Goal: Task Accomplishment & Management: Manage account settings

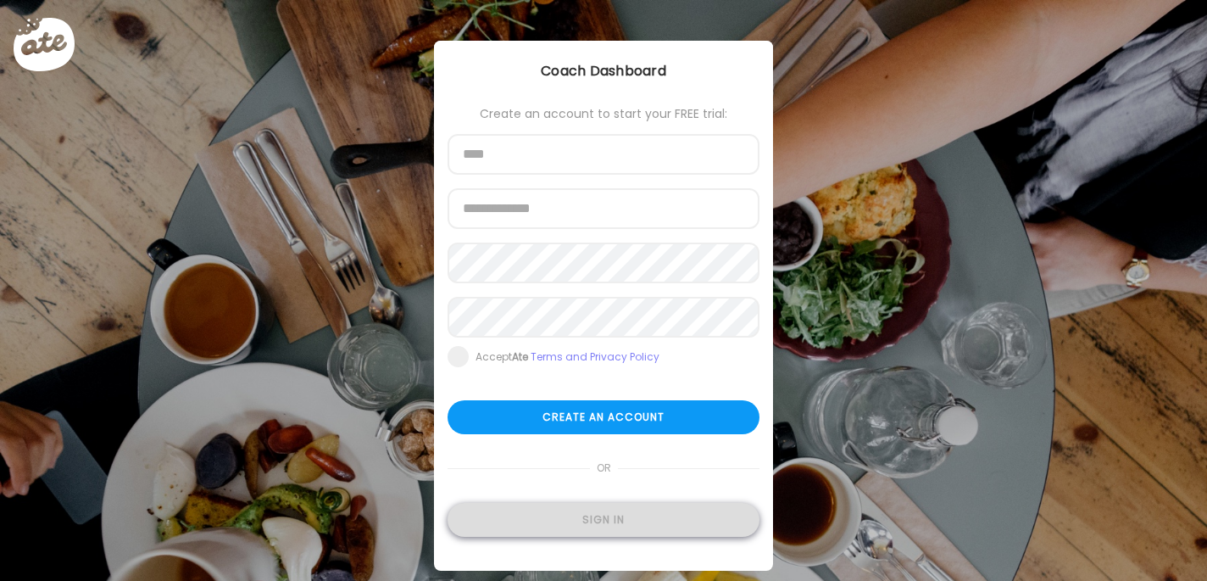
click at [622, 523] on div "Sign in" at bounding box center [604, 520] width 312 height 34
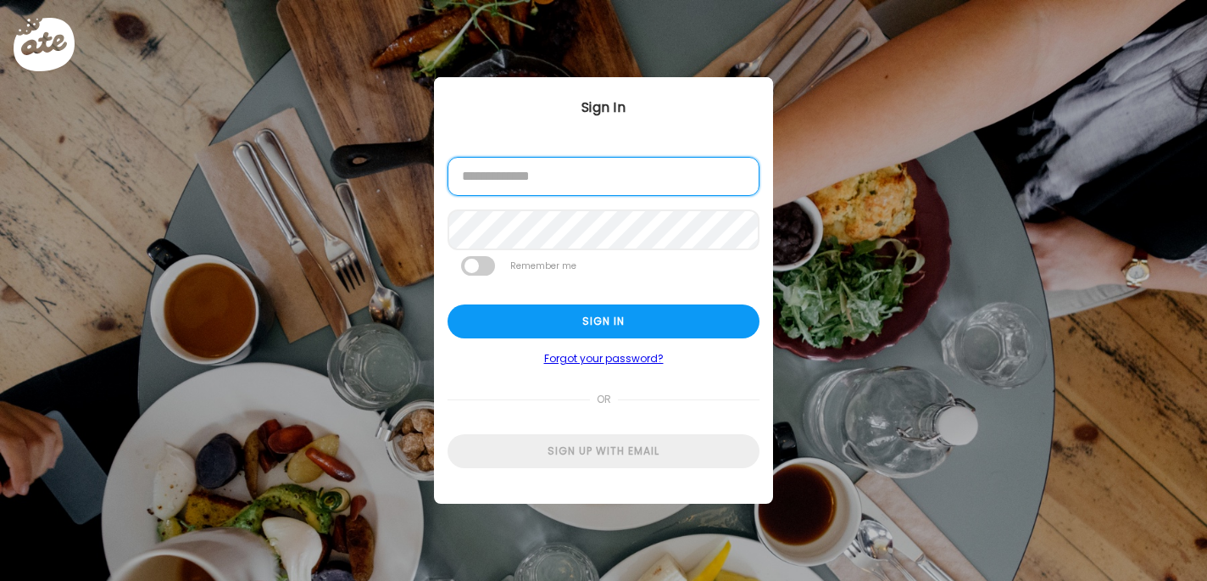
click at [623, 170] on input "email" at bounding box center [604, 176] width 312 height 39
type input "**********"
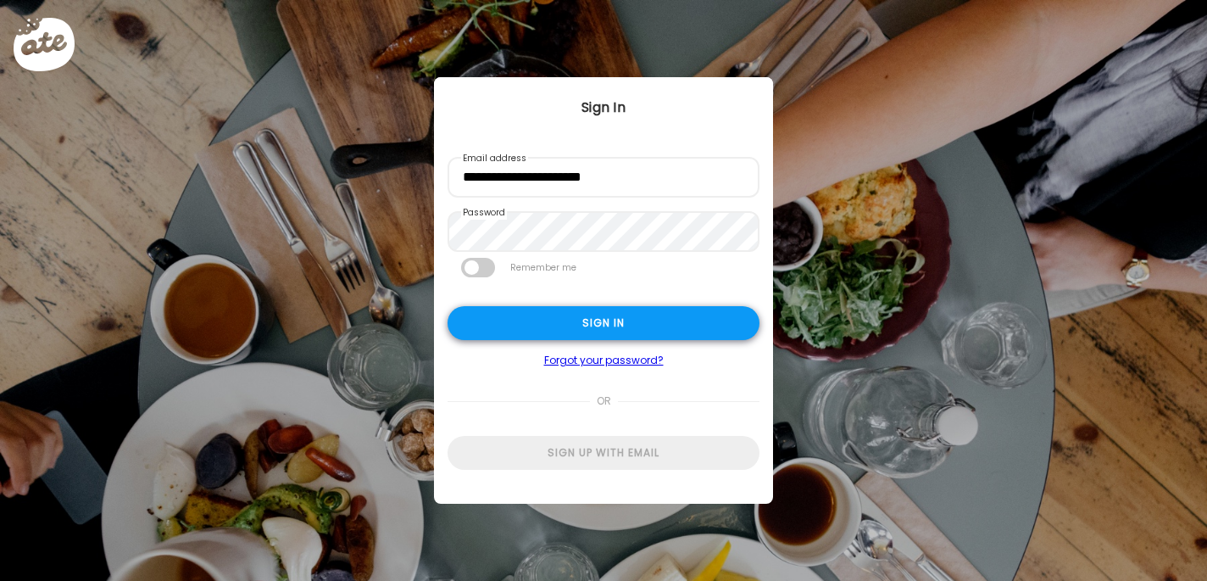
click at [621, 319] on div "Sign in" at bounding box center [604, 323] width 312 height 34
type textarea "**********"
type input "**********"
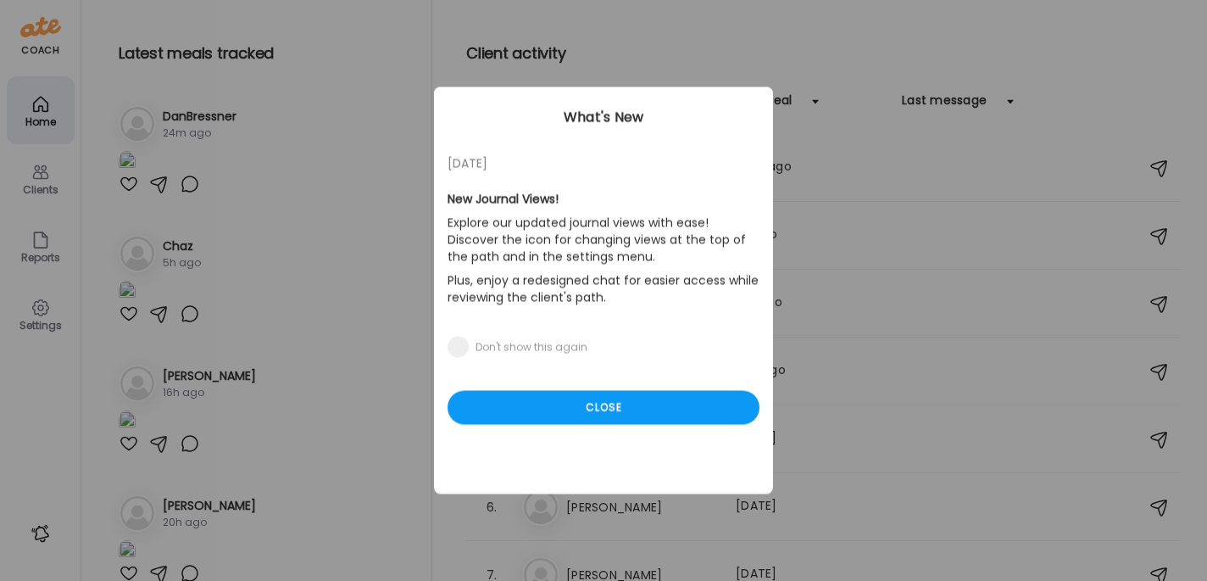
click at [44, 180] on div "Ate Coach Dashboard Wahoo! It’s official Take a moment to set up your Coach Pro…" at bounding box center [603, 290] width 1207 height 581
click at [553, 418] on div "Close" at bounding box center [604, 408] width 312 height 34
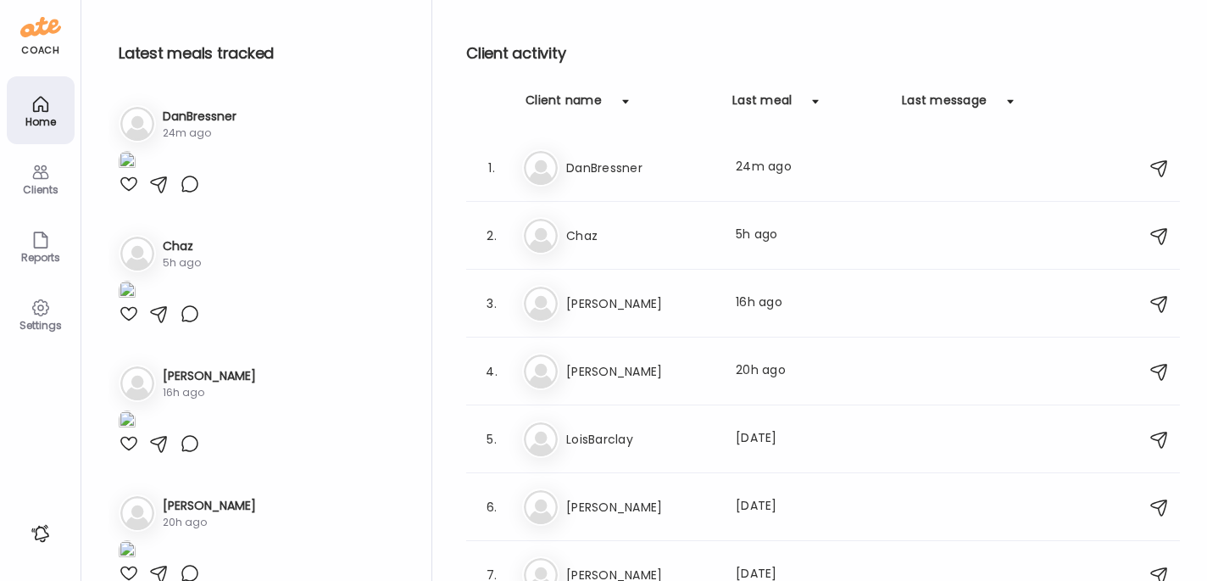
click at [39, 171] on icon at bounding box center [40, 172] width 16 height 14
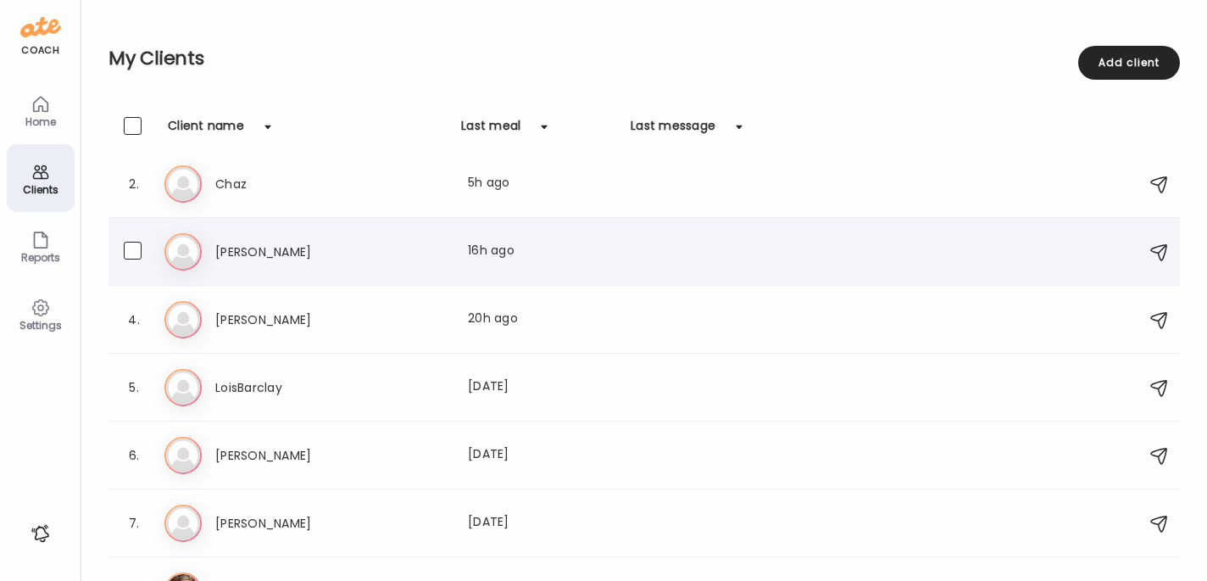
scroll to position [186, 0]
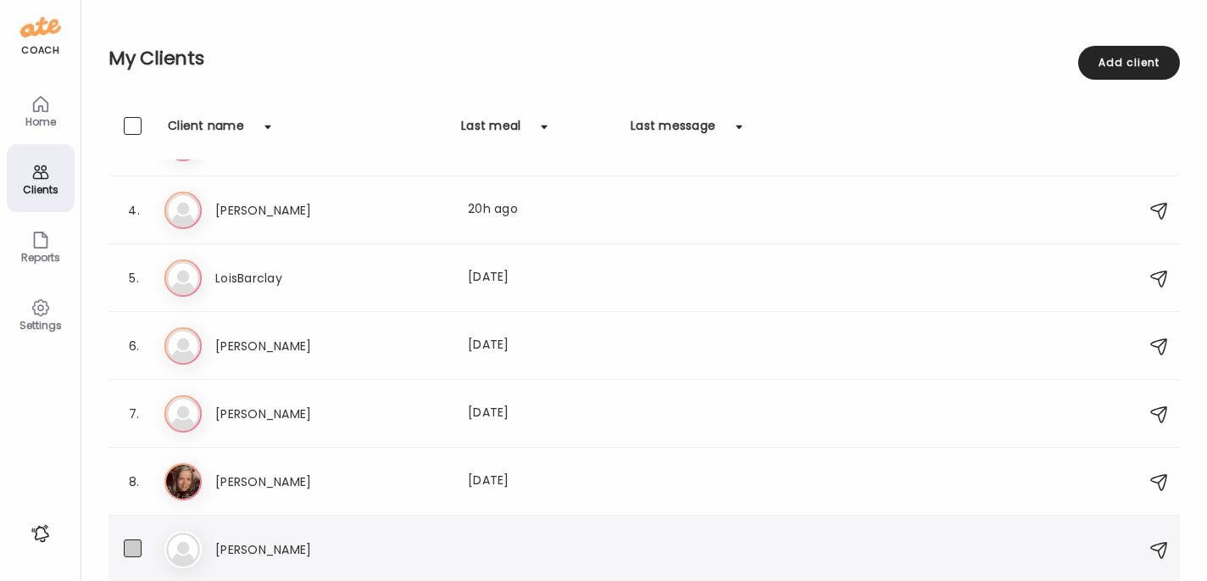
click at [133, 545] on span at bounding box center [133, 548] width 18 height 18
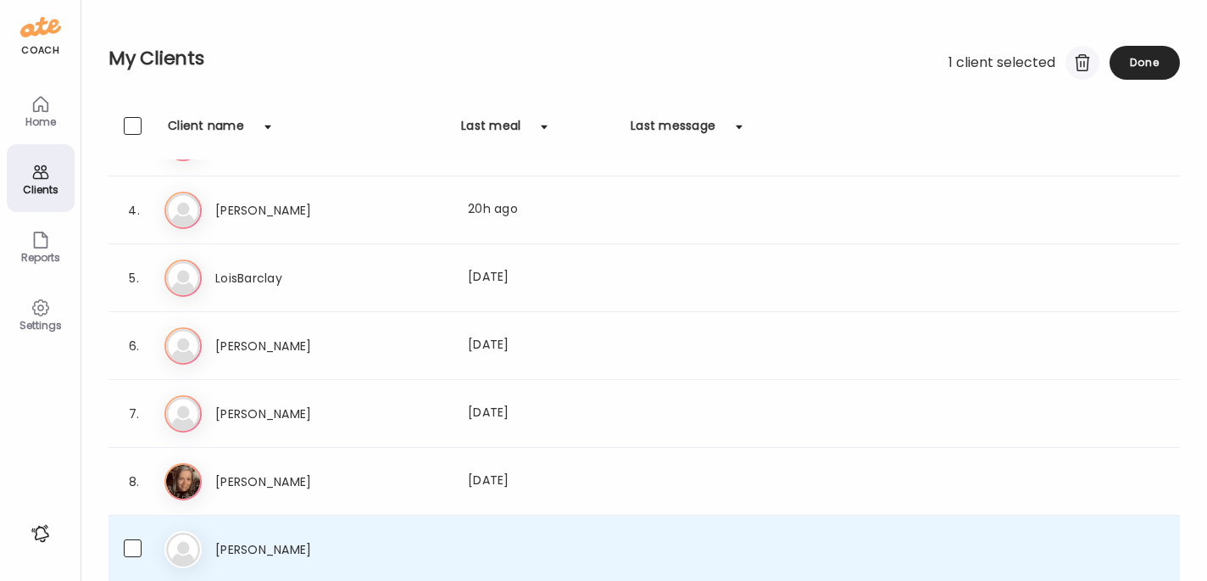
click at [1077, 53] on div at bounding box center [1083, 63] width 34 height 34
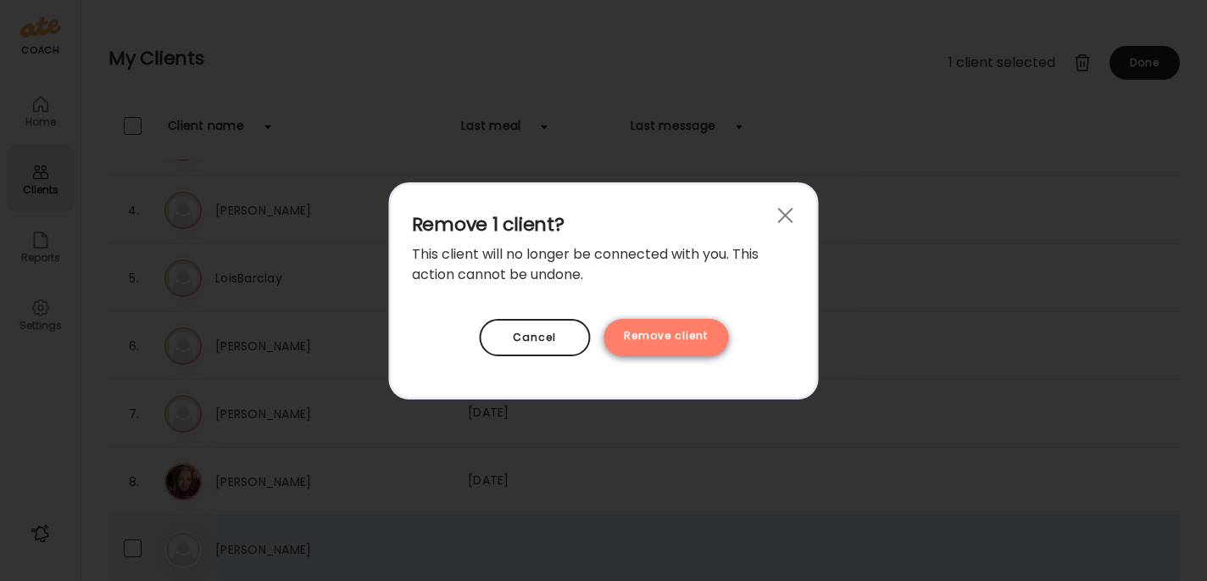
click at [659, 341] on div "Remove client" at bounding box center [666, 337] width 125 height 37
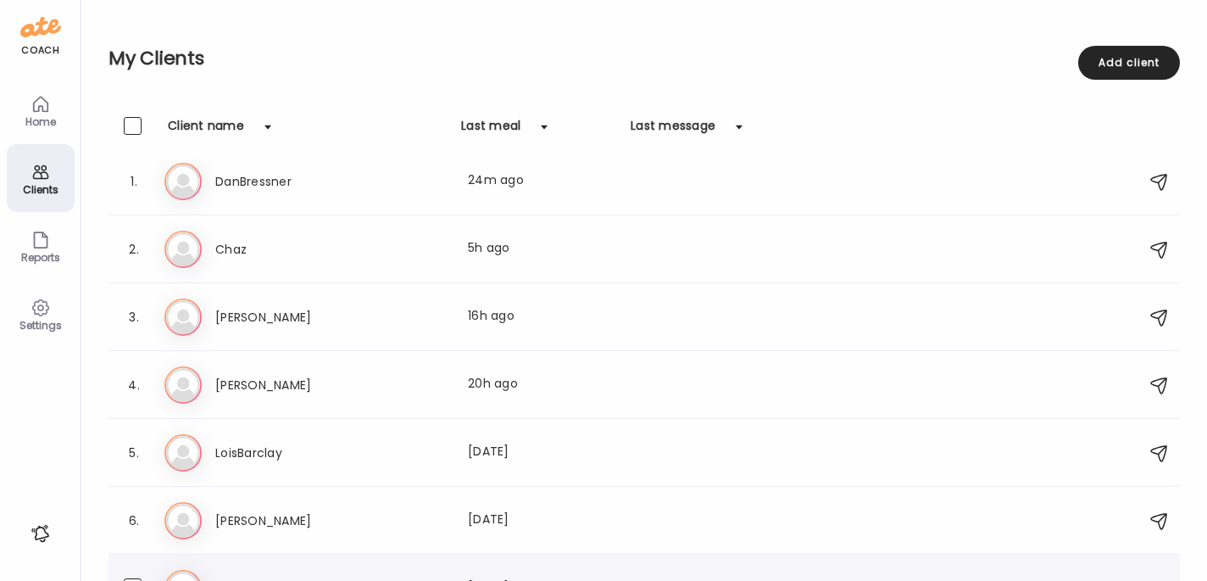
scroll to position [0, 0]
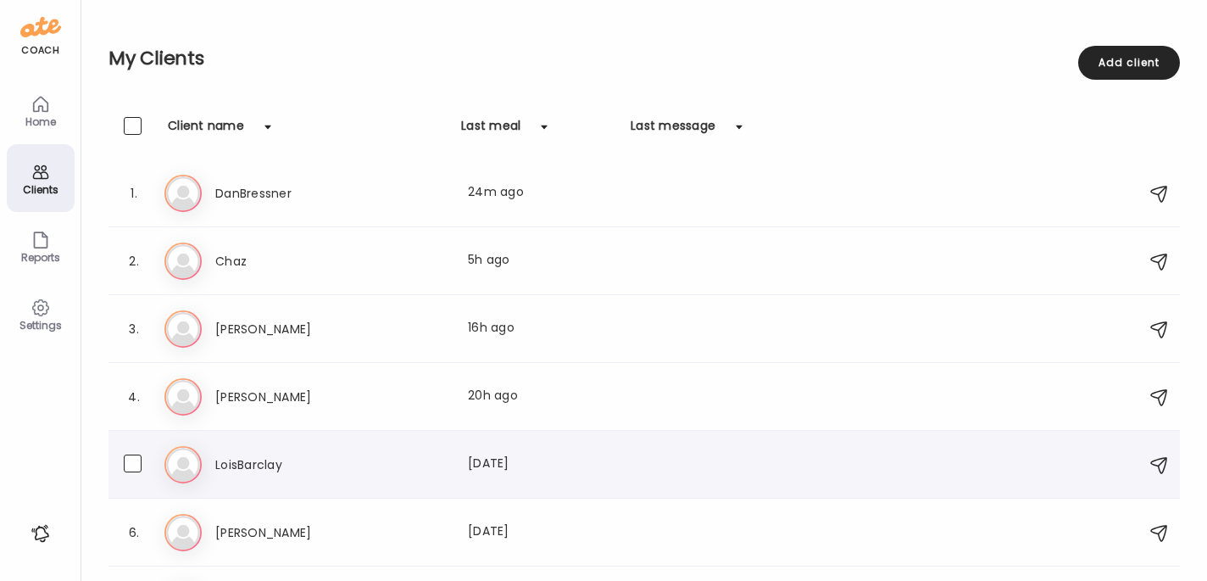
click at [298, 468] on h3 "LoisBarclay" at bounding box center [289, 464] width 149 height 20
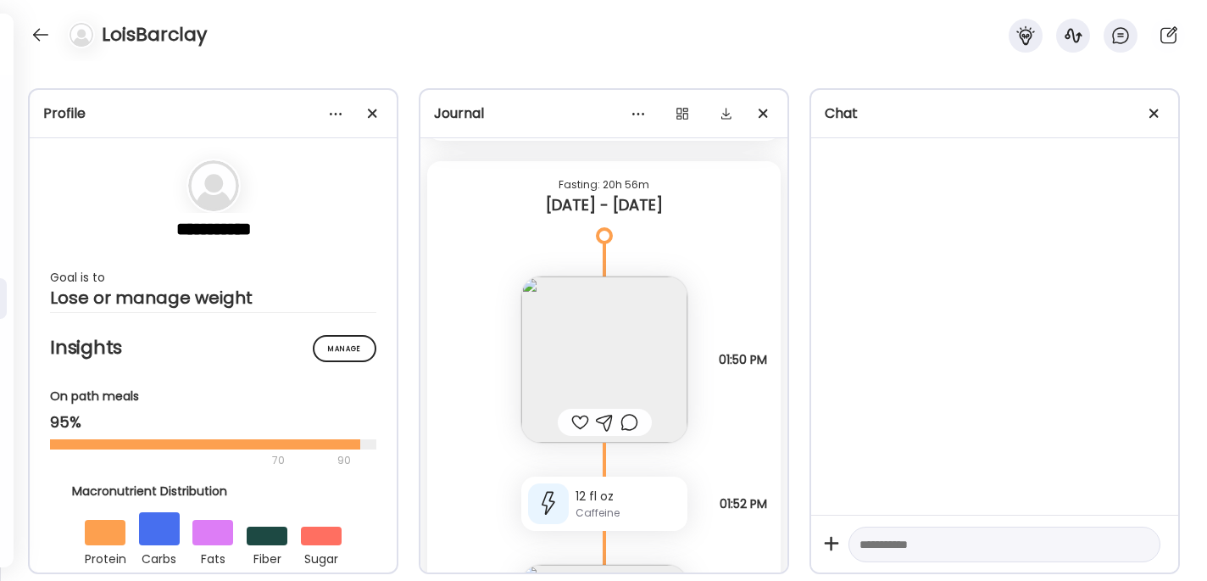
scroll to position [3968, 0]
click at [624, 365] on img at bounding box center [604, 363] width 166 height 166
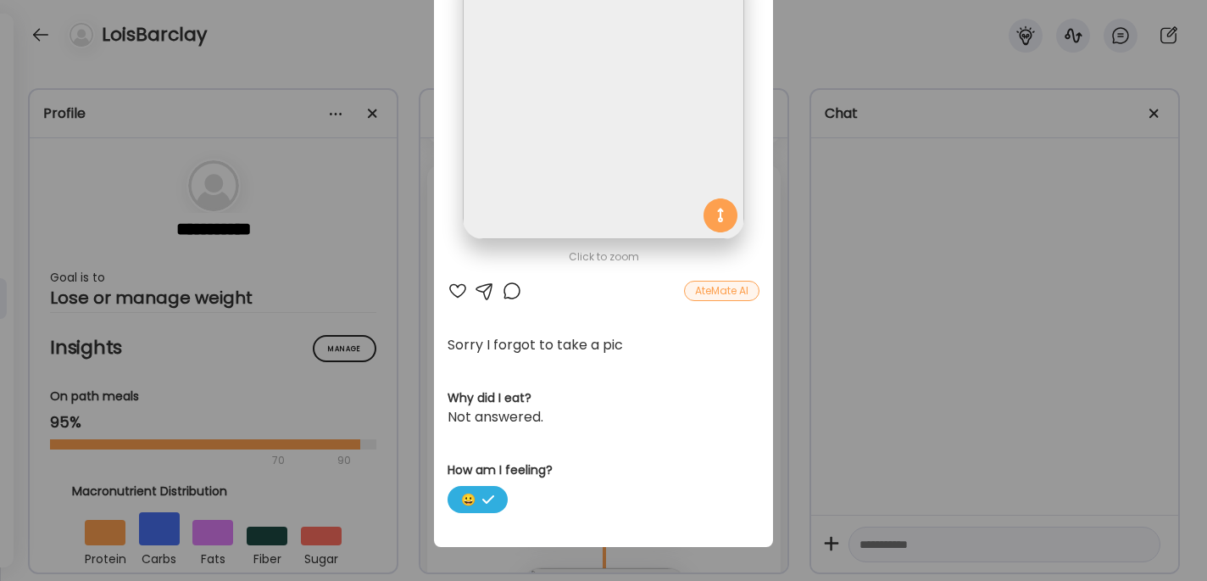
scroll to position [155, 0]
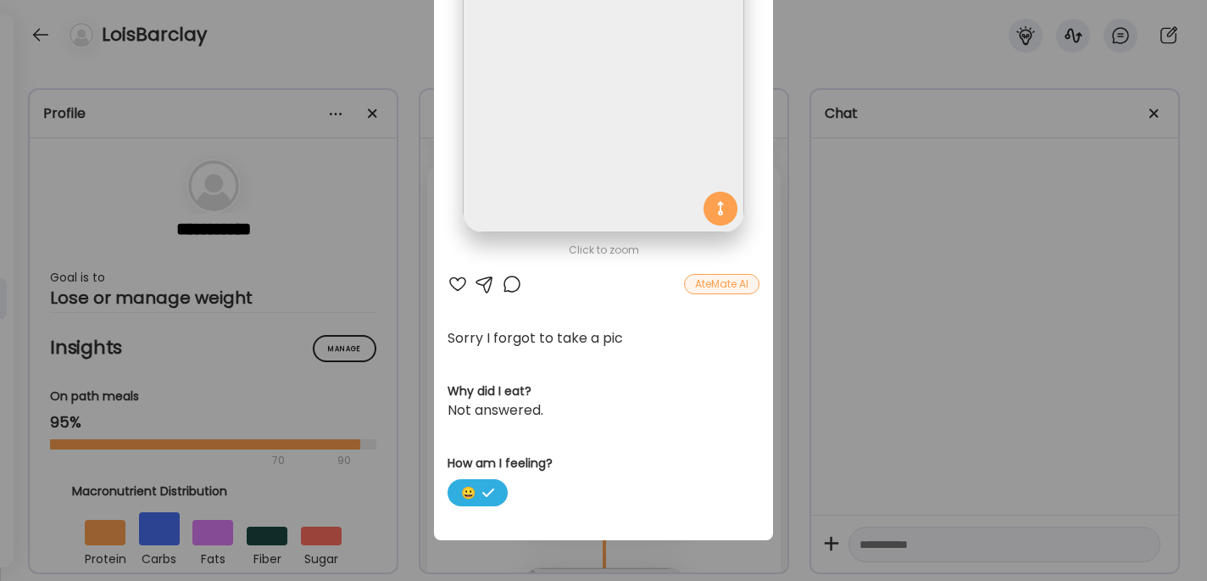
click at [880, 344] on div "Ate Coach Dashboard Wahoo! It’s official Take a moment to set up your Coach Pro…" at bounding box center [603, 290] width 1207 height 581
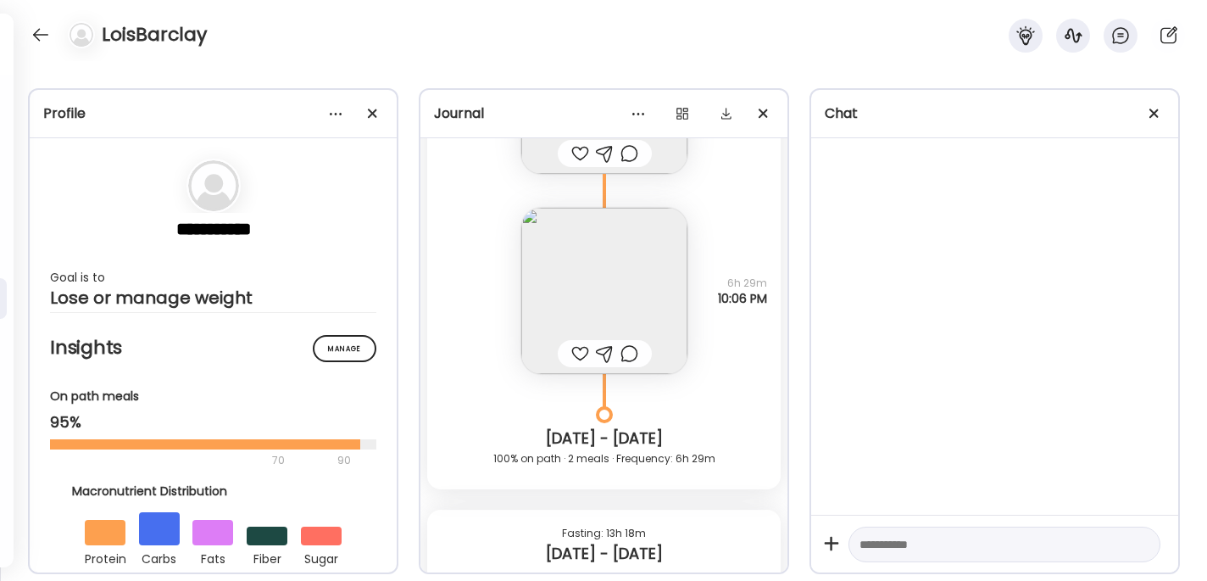
scroll to position [5781, 0]
click at [621, 271] on img at bounding box center [604, 292] width 166 height 166
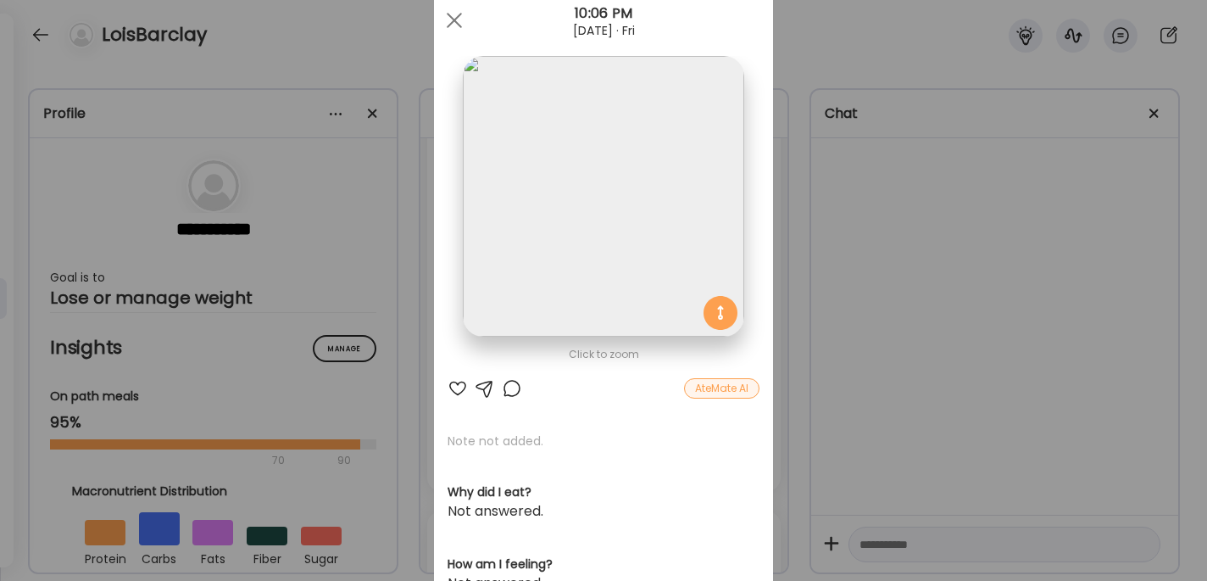
scroll to position [50, 0]
click at [904, 375] on div "Ate Coach Dashboard Wahoo! It’s official Take a moment to set up your Coach Pro…" at bounding box center [603, 290] width 1207 height 581
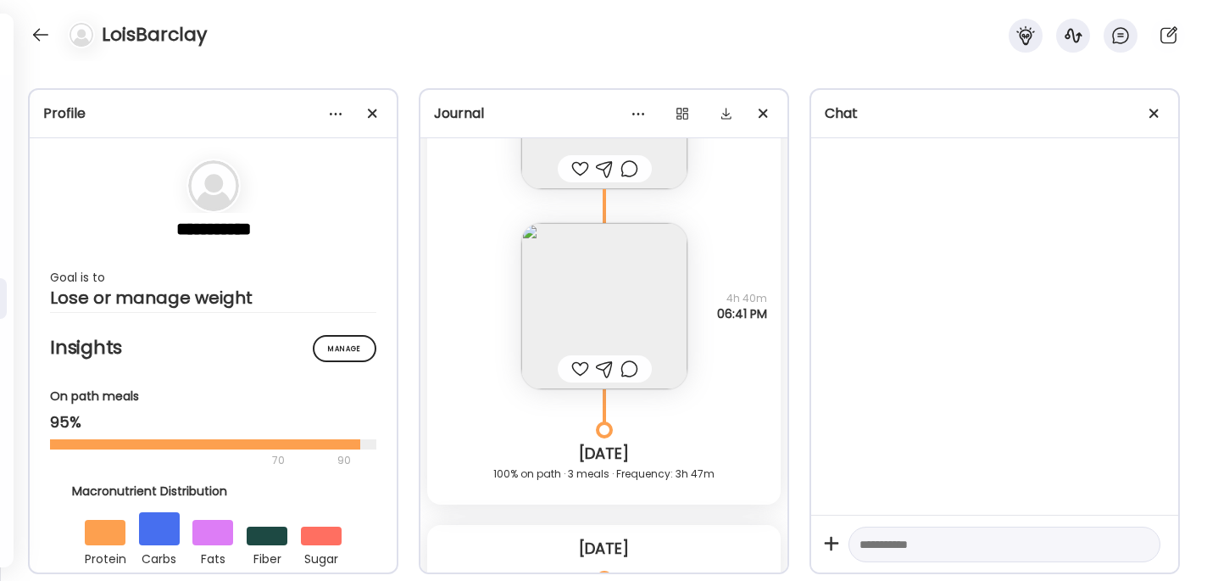
scroll to position [7951, 0]
click at [657, 309] on img at bounding box center [604, 300] width 166 height 166
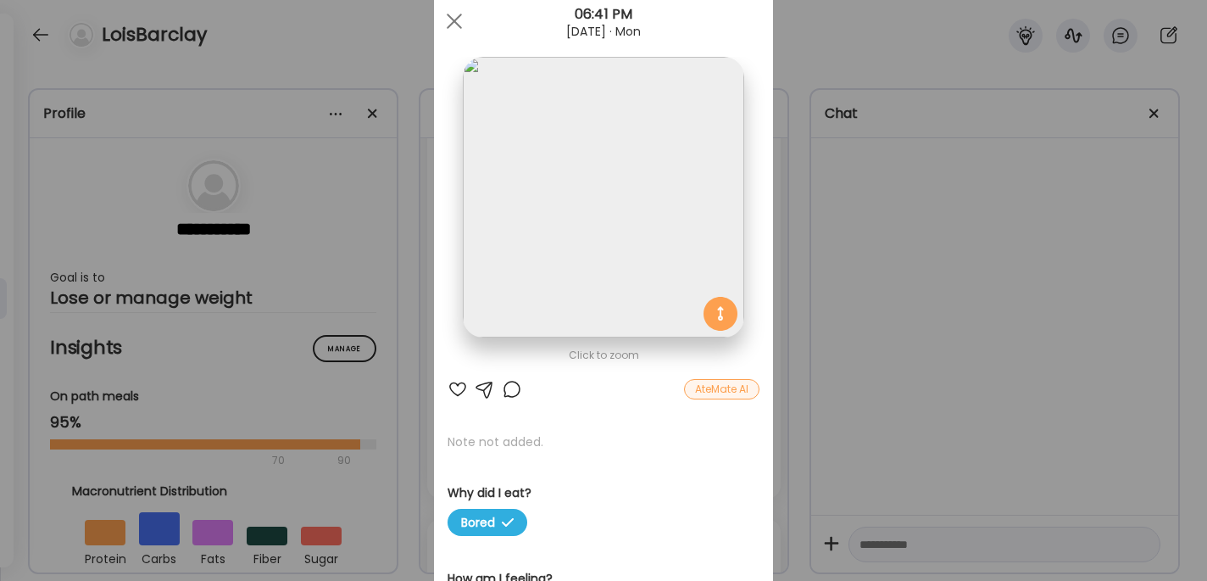
click at [802, 397] on div "Ate Coach Dashboard Wahoo! It’s official Take a moment to set up your Coach Pro…" at bounding box center [603, 290] width 1207 height 581
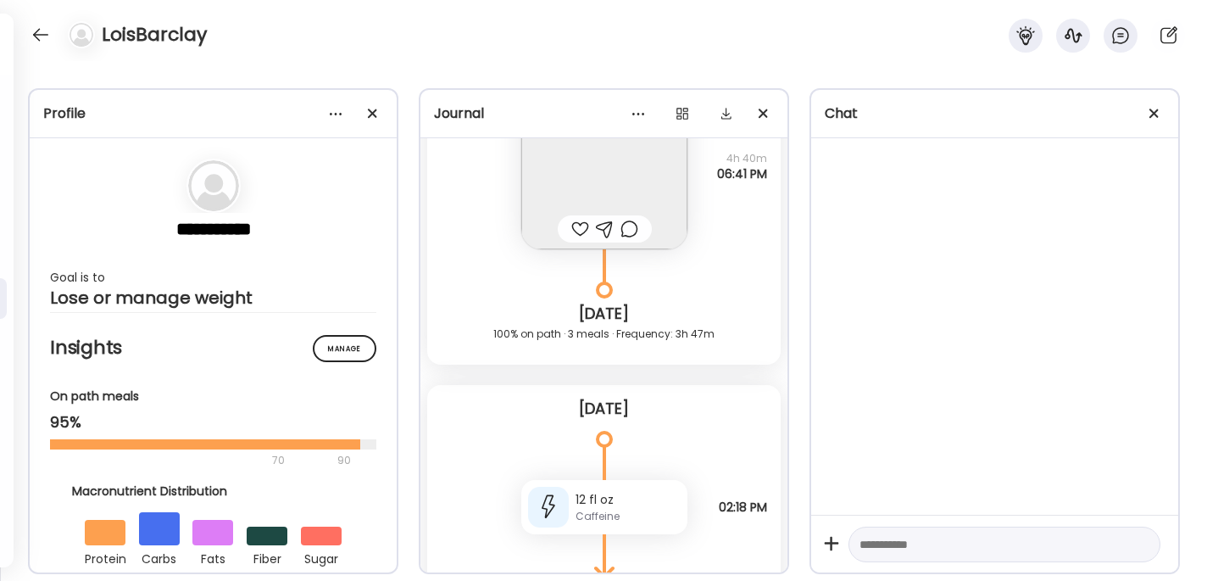
scroll to position [8189, 0]
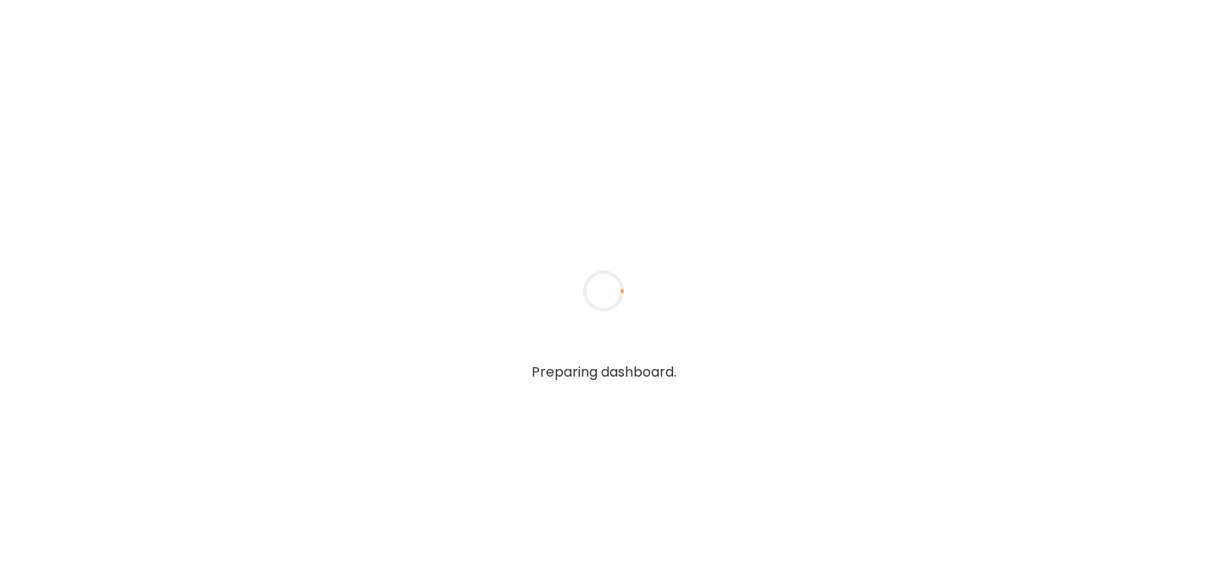
type textarea "**********"
type input "**********"
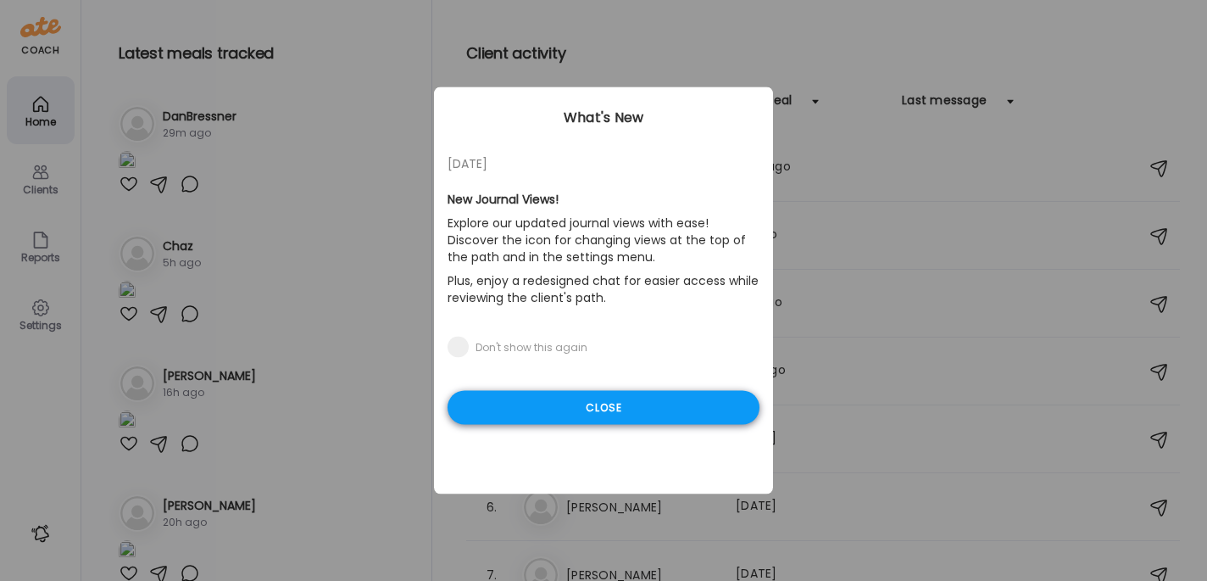
click at [659, 415] on div "Close" at bounding box center [604, 408] width 312 height 34
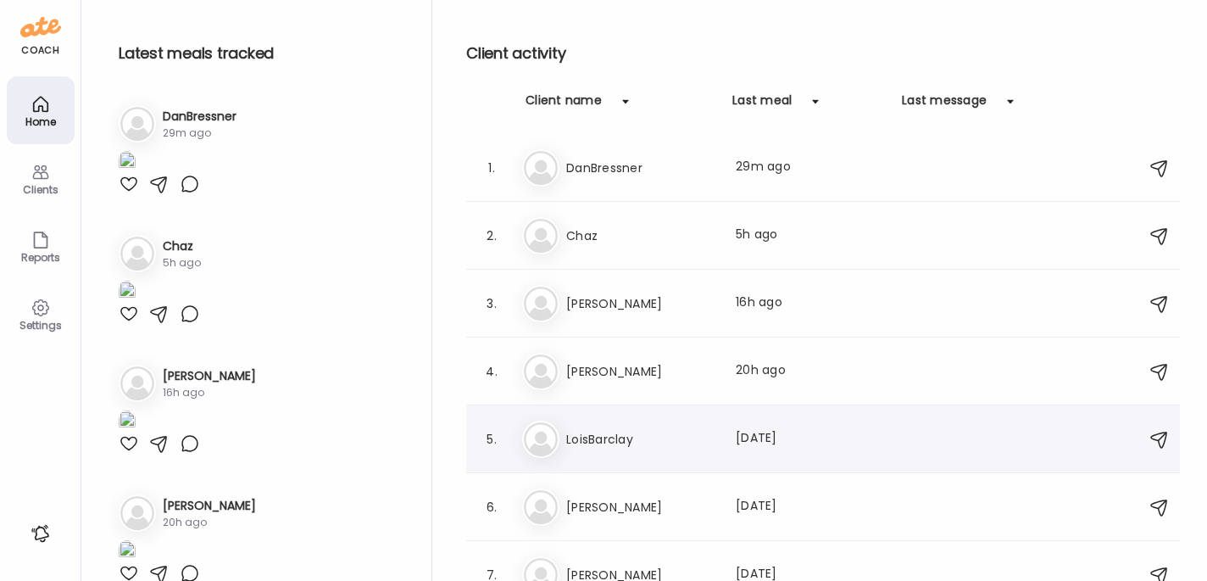
click at [632, 441] on h3 "LoisBarclay" at bounding box center [640, 439] width 149 height 20
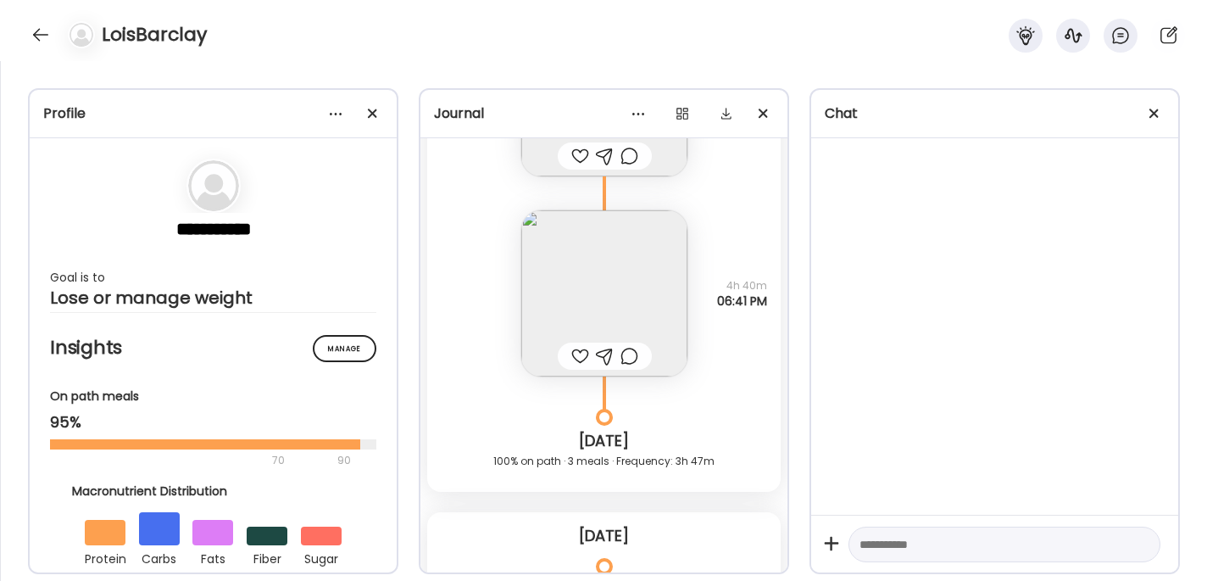
scroll to position [7937, 0]
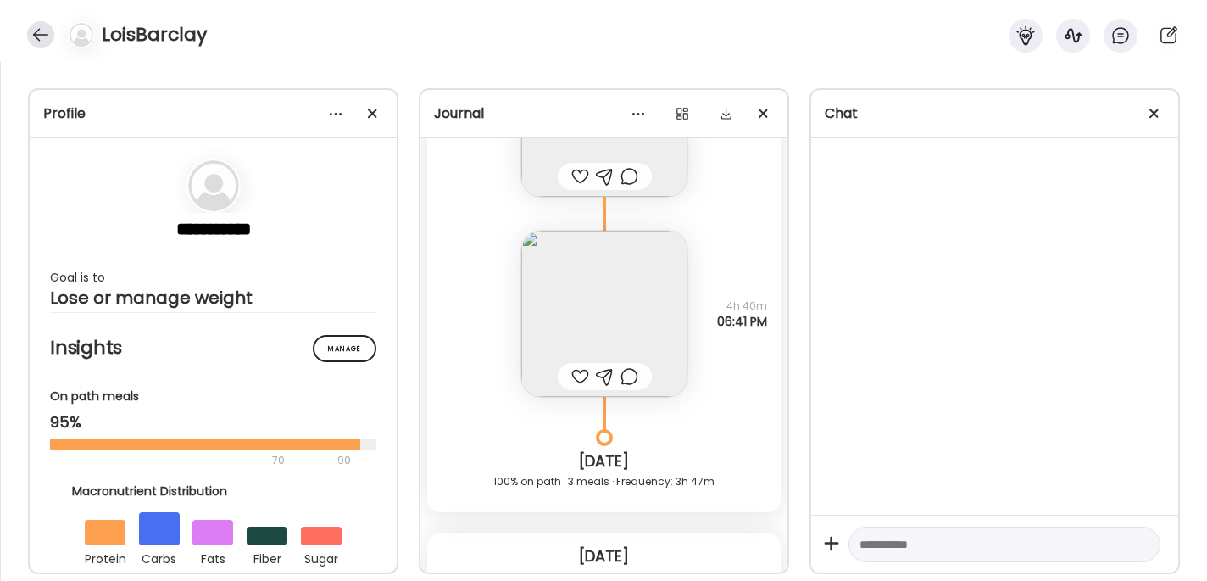
click at [44, 32] on div at bounding box center [40, 34] width 27 height 27
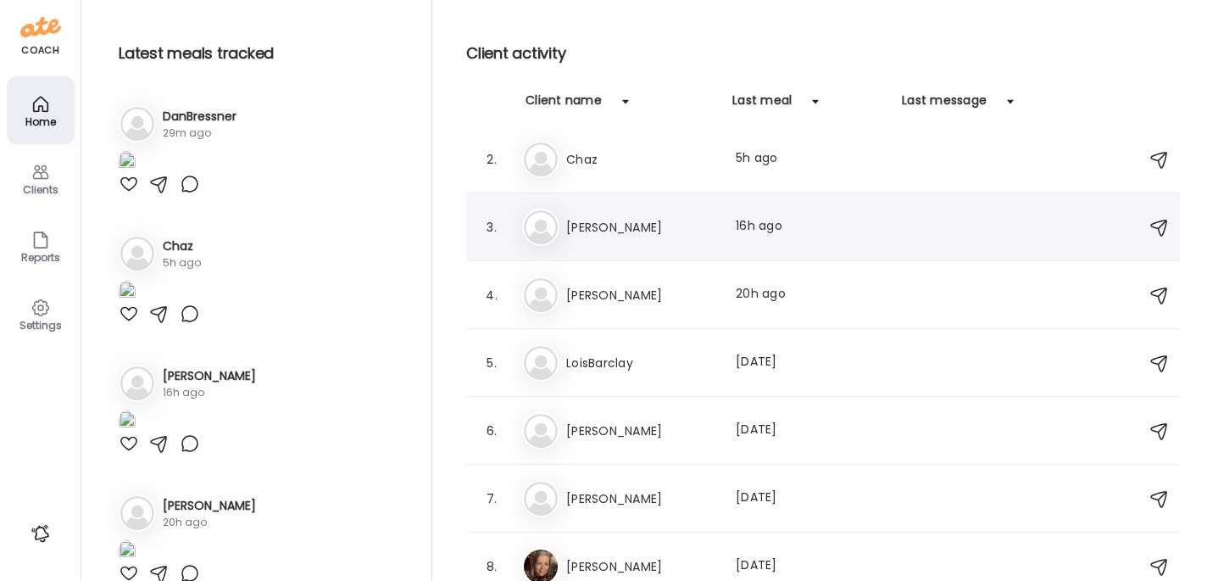
scroll to position [87, 0]
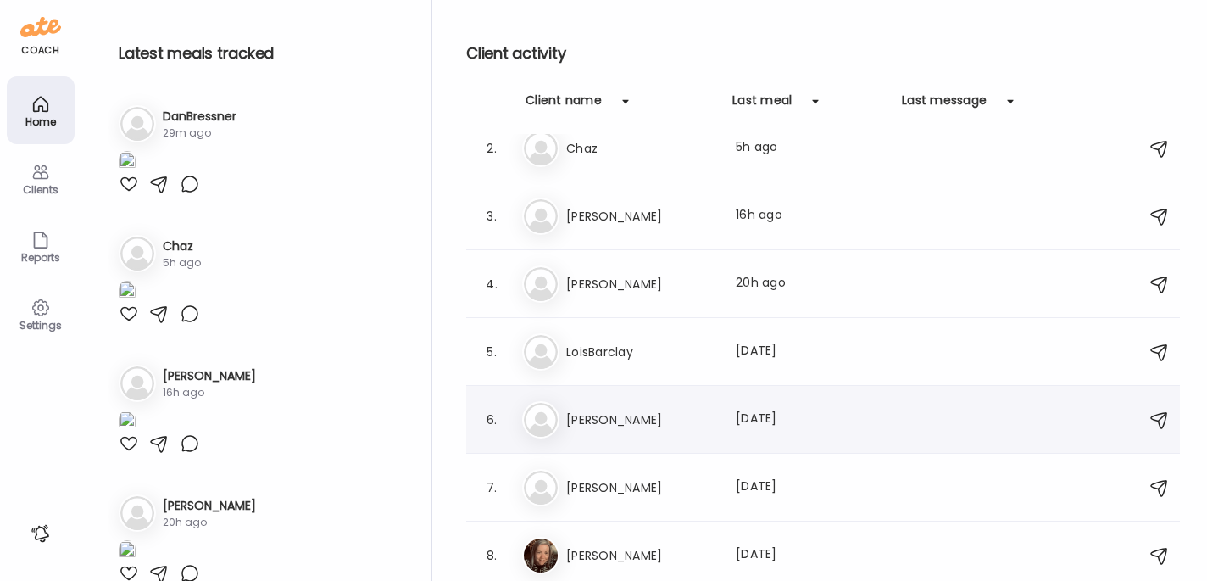
click at [631, 392] on div "6. Al Alicia Last meal: 1d ago" at bounding box center [823, 420] width 714 height 68
click at [577, 409] on h3 "[PERSON_NAME]" at bounding box center [640, 419] width 149 height 20
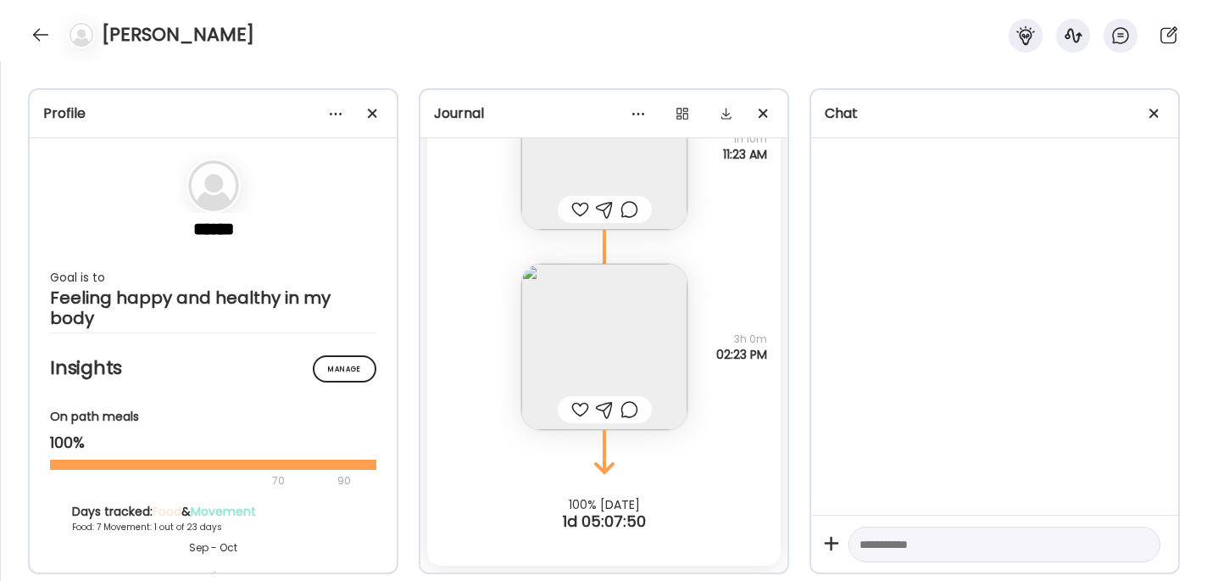
scroll to position [4128, 0]
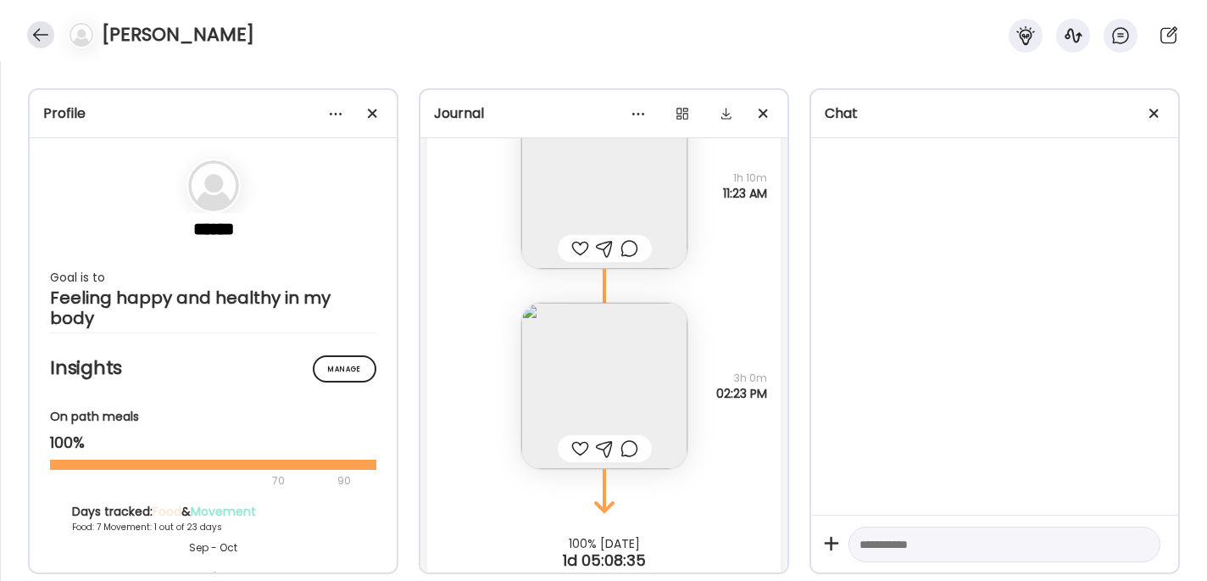
click at [47, 41] on div at bounding box center [40, 34] width 27 height 27
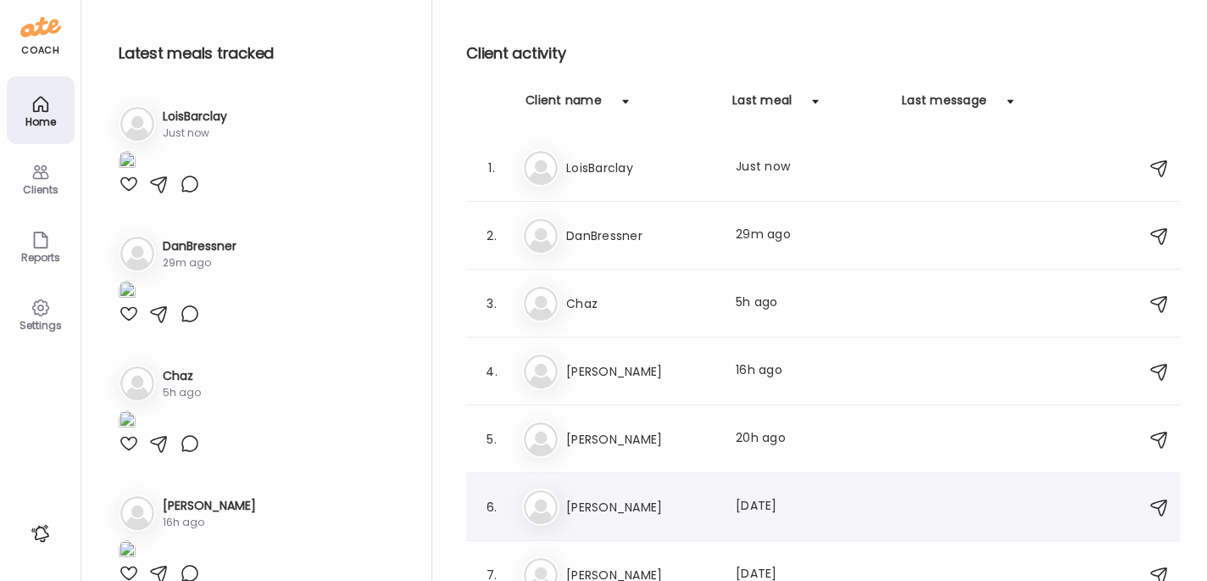
scroll to position [87, 0]
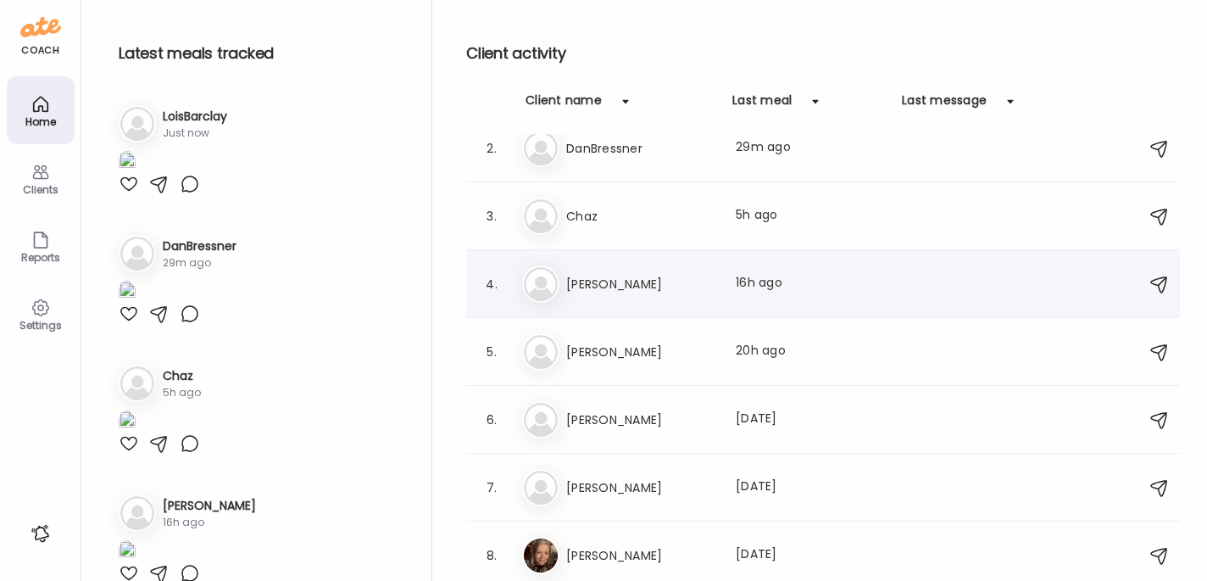
click at [676, 315] on div "4. Sa Sarah Last meal: 16h ago" at bounding box center [823, 284] width 714 height 68
click at [661, 362] on div "Th Thomas Last meal: 20h ago" at bounding box center [825, 351] width 607 height 37
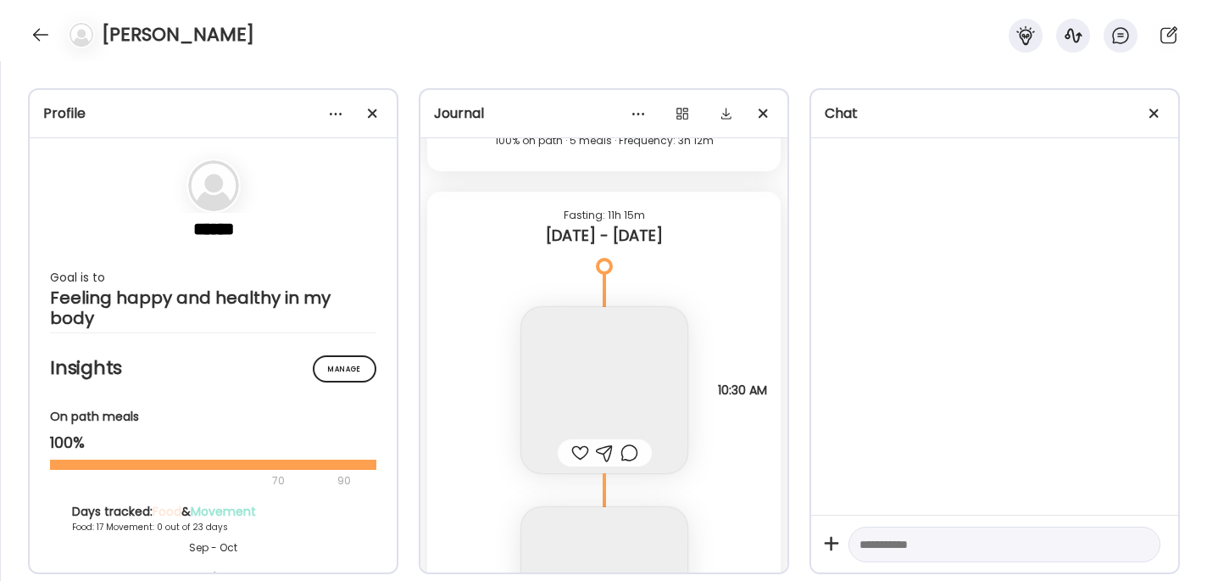
scroll to position [14454, 0]
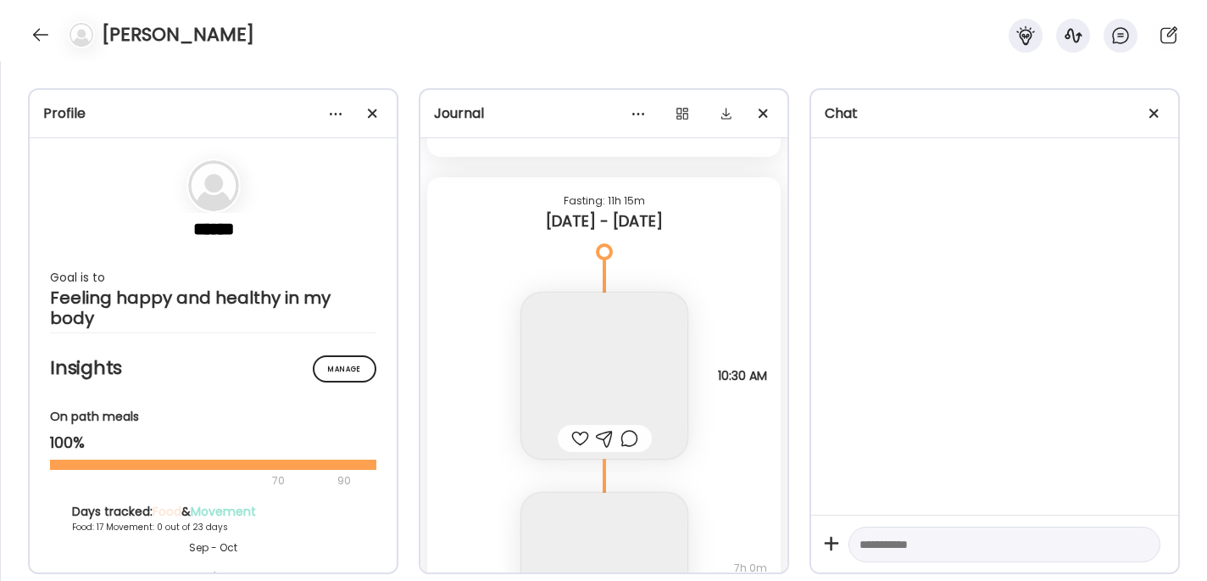
click at [728, 287] on div "Scramble eggs avocado salad to slices of Artisan bread butter black tea fry hal…" at bounding box center [603, 359] width 353 height 200
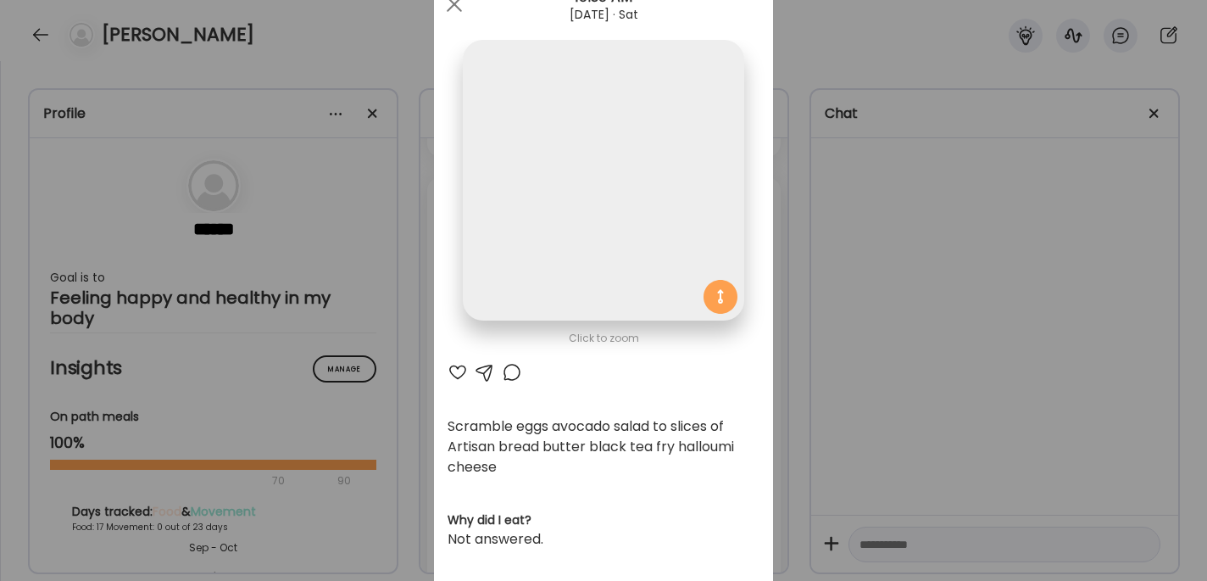
scroll to position [61, 0]
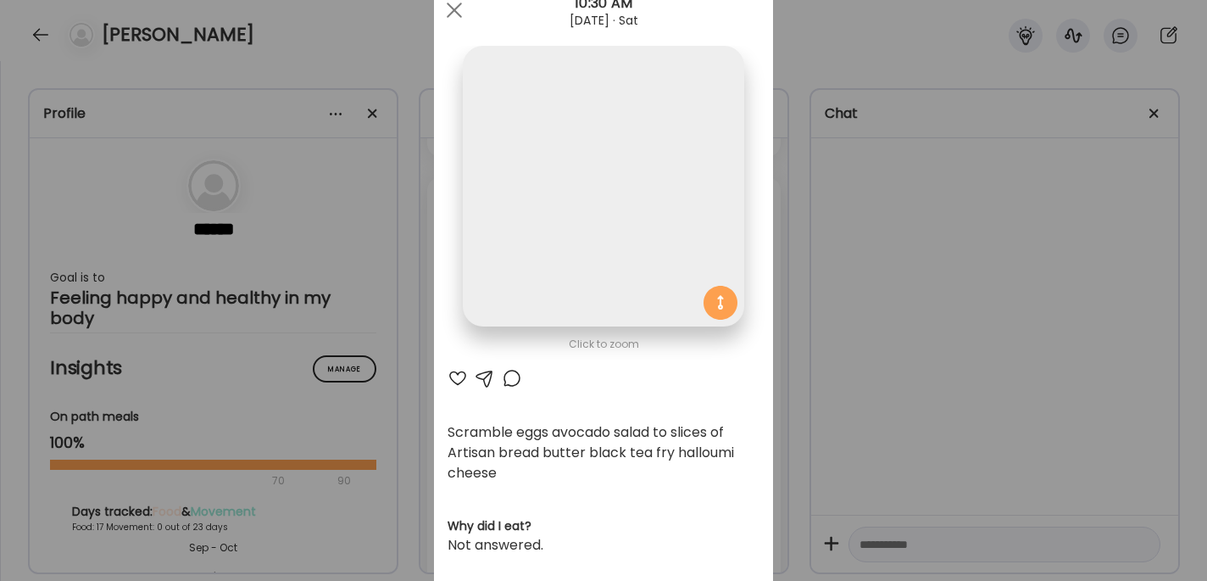
click at [808, 299] on div "Ate Coach Dashboard Wahoo! It’s official Take a moment to set up your Coach Pro…" at bounding box center [603, 290] width 1207 height 581
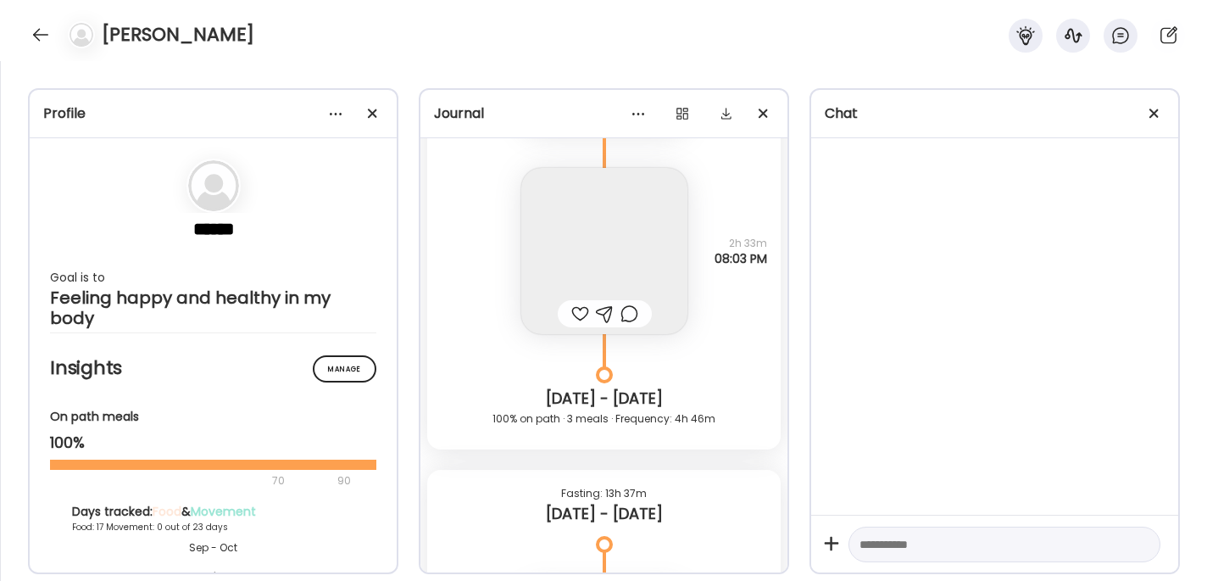
scroll to position [15029, 0]
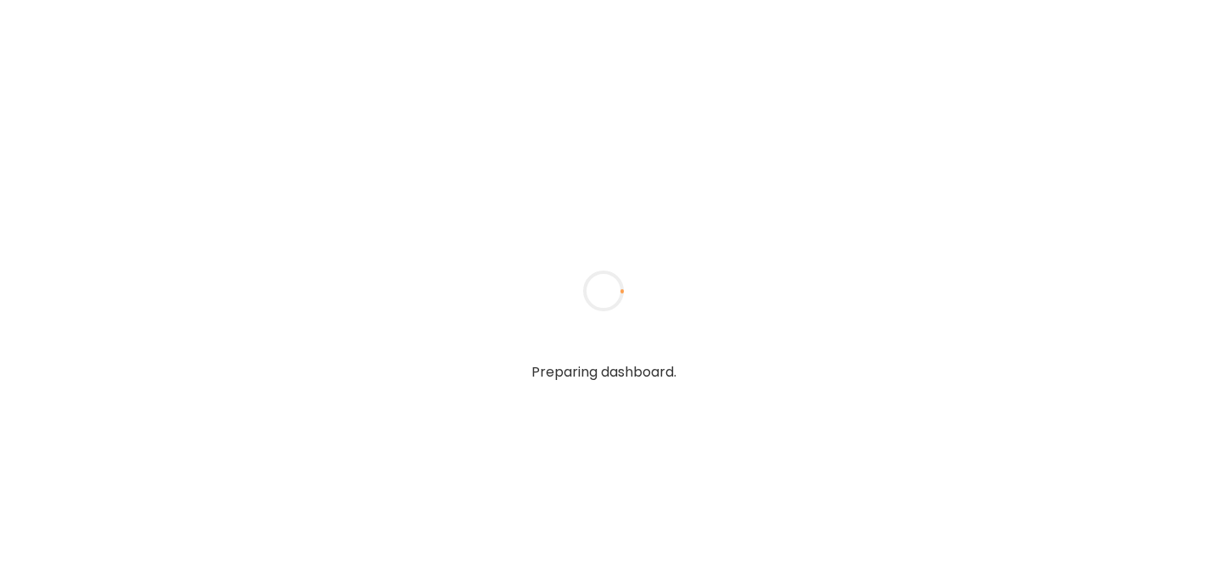
type textarea "**********"
type input "**********"
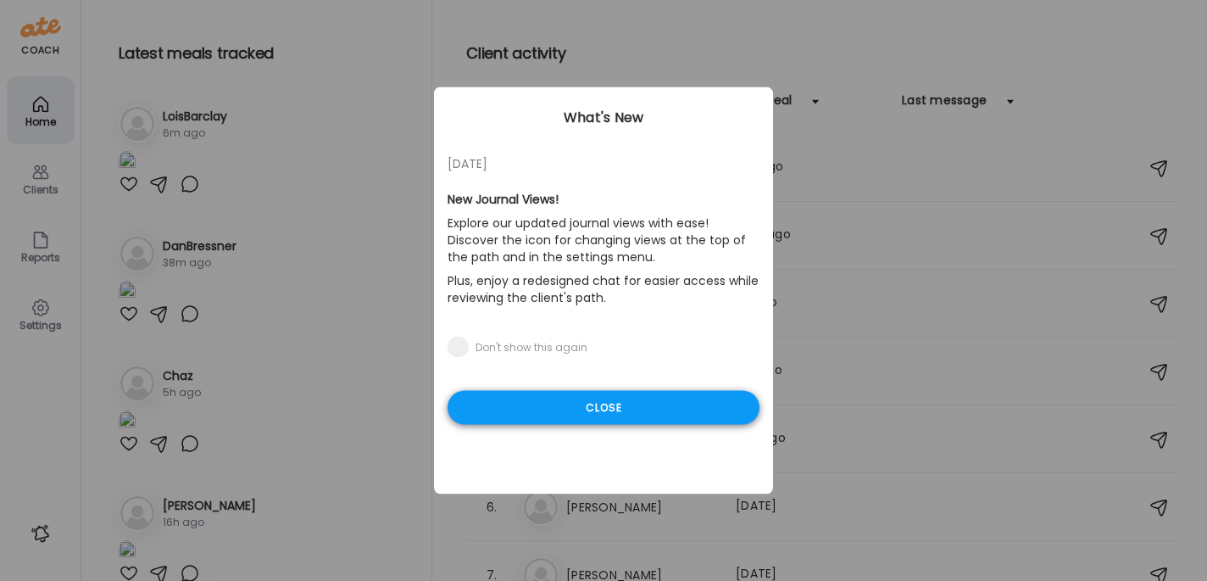
click at [659, 408] on div "Close" at bounding box center [604, 408] width 312 height 34
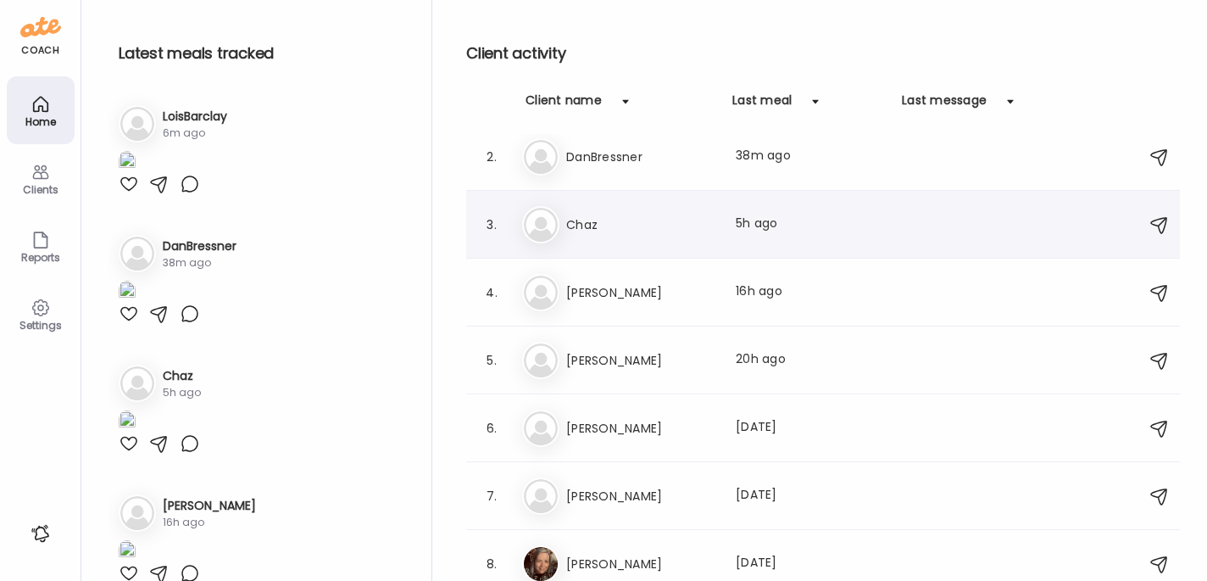
scroll to position [87, 0]
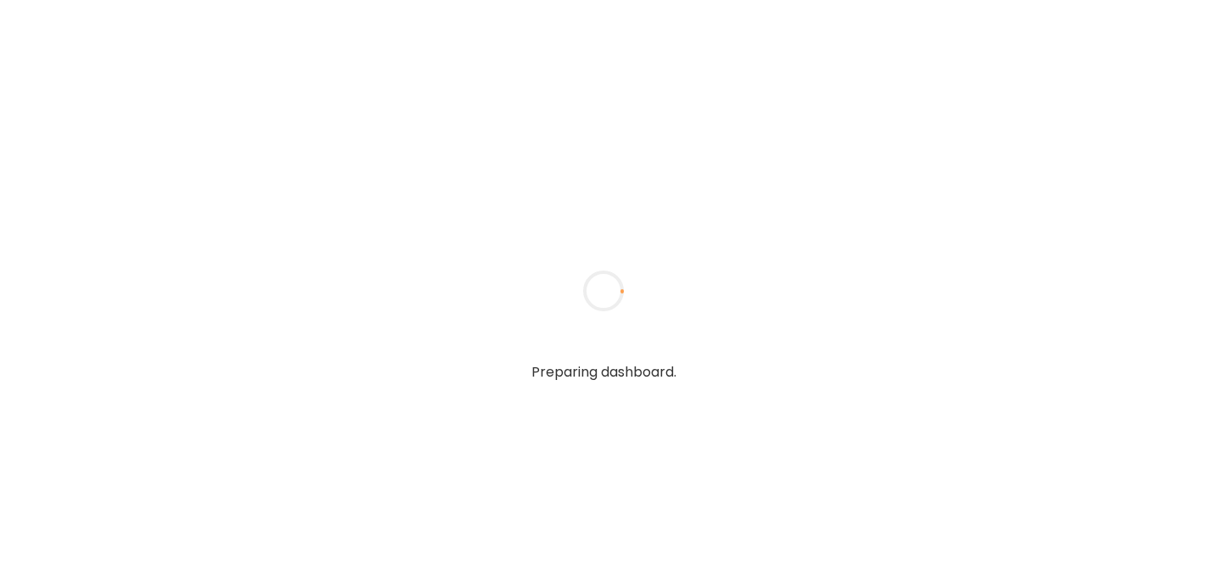
type textarea "**********"
type input "**********"
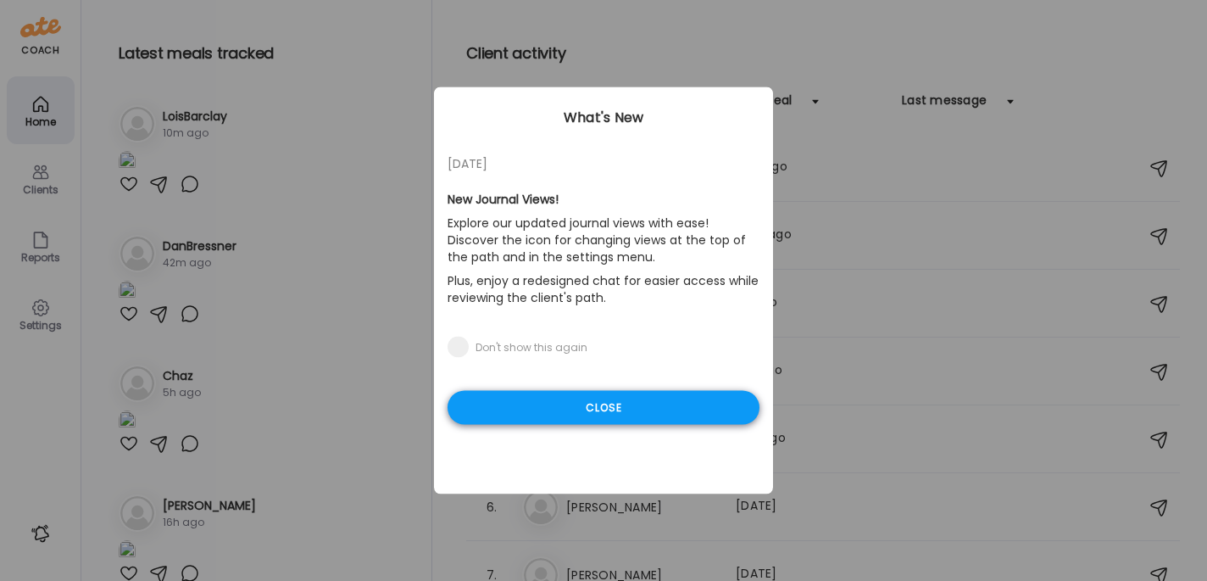
click at [614, 399] on div "Close" at bounding box center [604, 408] width 312 height 34
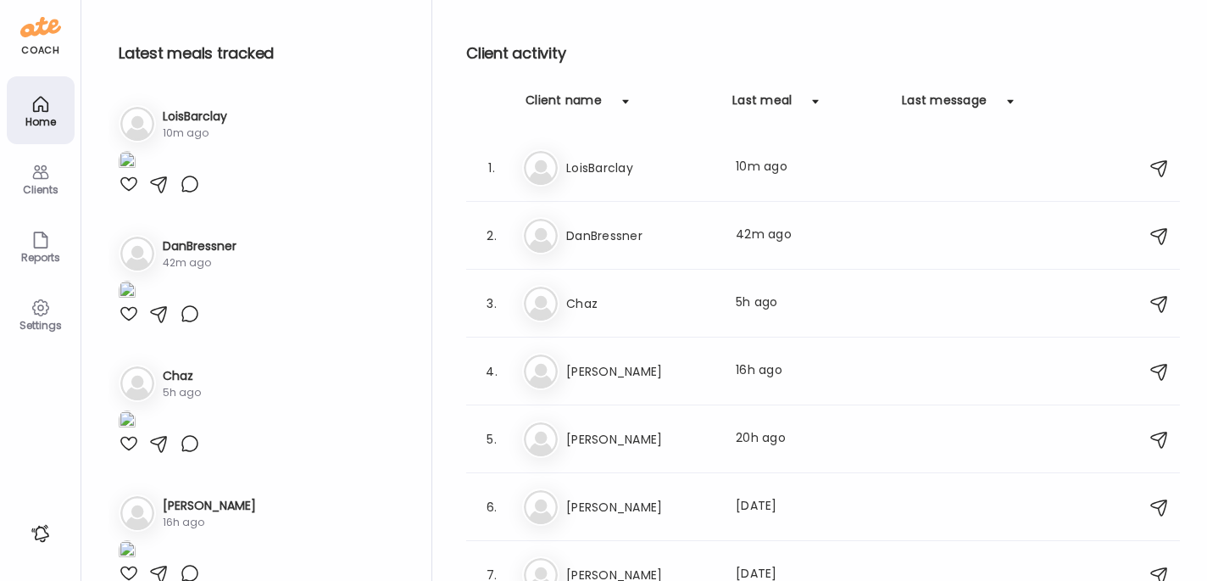
click at [41, 168] on icon at bounding box center [40, 172] width 16 height 14
